Goal: Transaction & Acquisition: Purchase product/service

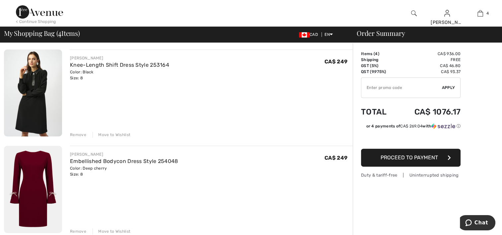
scroll to position [265, 0]
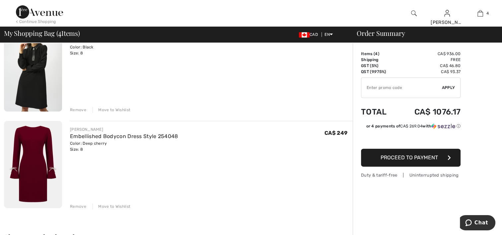
click at [77, 206] on div "Remove" at bounding box center [78, 206] width 16 height 6
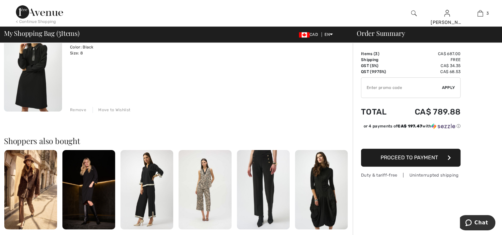
click at [159, 187] on img at bounding box center [146, 189] width 53 height 79
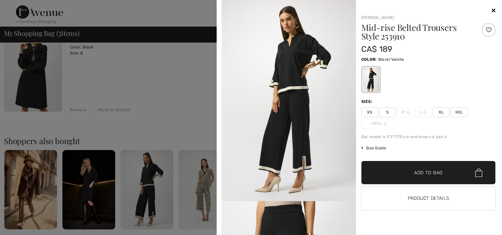
click at [152, 119] on div at bounding box center [251, 117] width 502 height 235
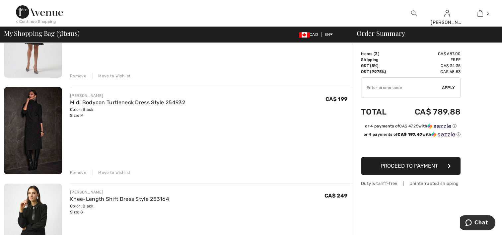
scroll to position [99, 0]
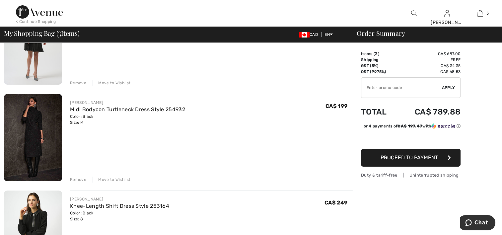
click at [23, 121] on img at bounding box center [33, 137] width 58 height 87
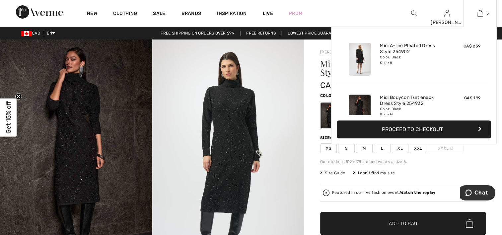
click at [363, 49] on img at bounding box center [359, 59] width 22 height 33
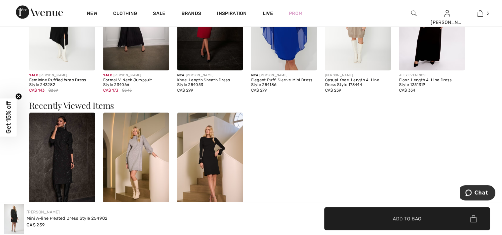
scroll to position [762, 0]
